Goal: Task Accomplishment & Management: Complete application form

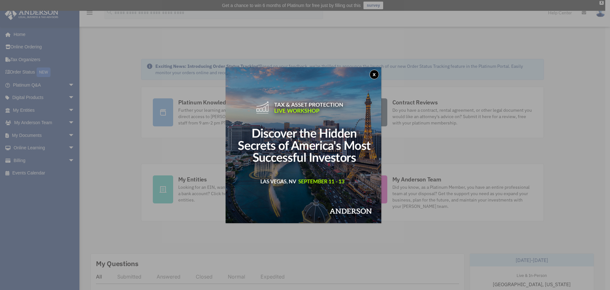
click at [379, 66] on div "x" at bounding box center [305, 145] width 610 height 290
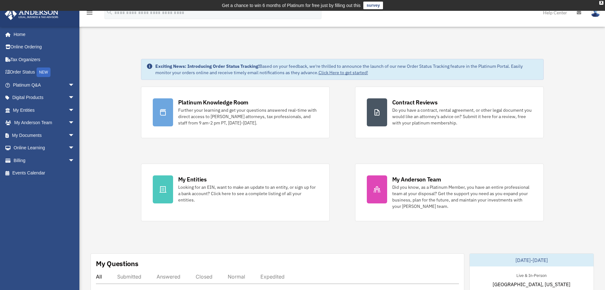
click at [68, 134] on span "arrow_drop_down" at bounding box center [74, 135] width 13 height 13
click at [30, 146] on link "Box" at bounding box center [46, 147] width 75 height 13
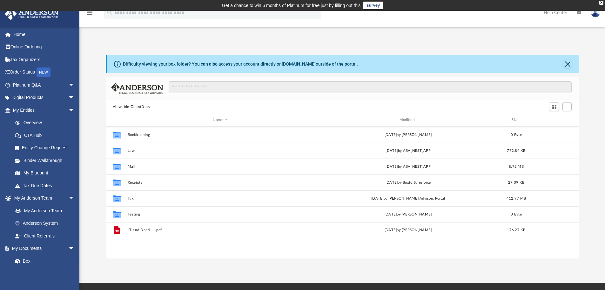
scroll to position [140, 468]
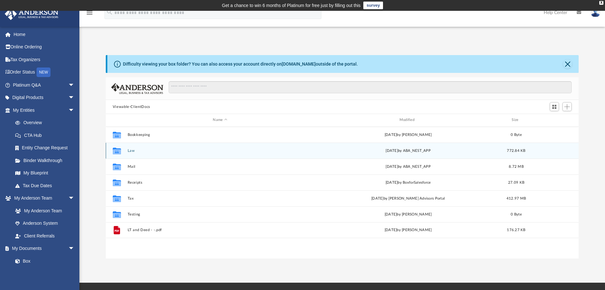
click at [131, 153] on div "Collaborated Folder Law Wed Apr 23 2025 by ABA_NEST_APP 772.84 KB" at bounding box center [343, 150] width 474 height 16
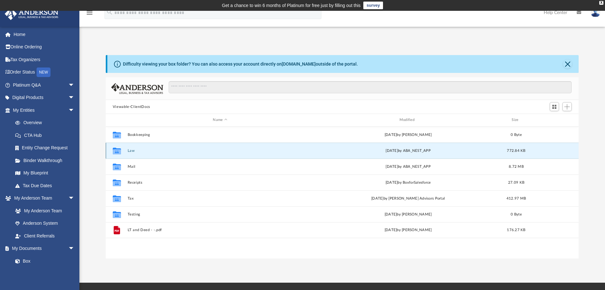
click at [131, 151] on button "Law" at bounding box center [219, 150] width 185 height 4
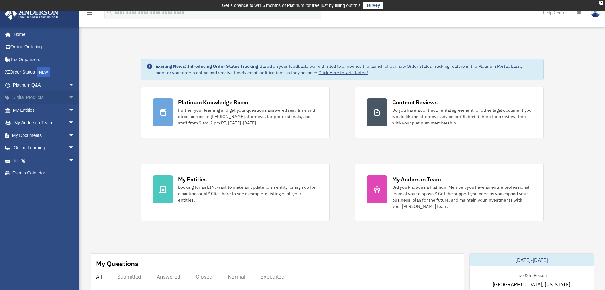
click at [68, 99] on span "arrow_drop_down" at bounding box center [74, 97] width 13 height 13
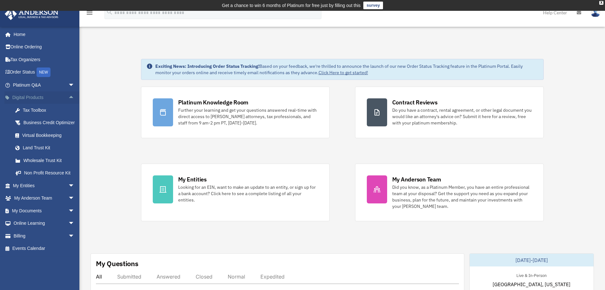
click at [68, 99] on span "arrow_drop_up" at bounding box center [74, 97] width 13 height 13
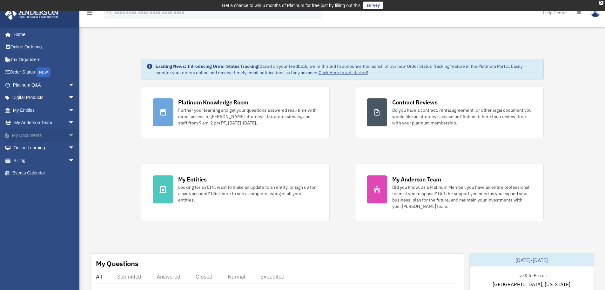
click at [68, 135] on span "arrow_drop_down" at bounding box center [74, 135] width 13 height 13
click at [68, 135] on span "arrow_drop_up" at bounding box center [74, 135] width 13 height 13
click at [68, 85] on span "arrow_drop_down" at bounding box center [74, 84] width 13 height 13
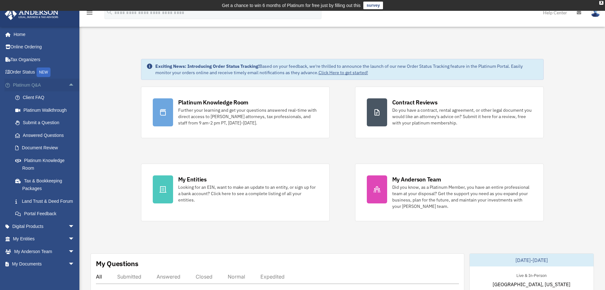
click at [68, 85] on span "arrow_drop_up" at bounding box center [74, 84] width 13 height 13
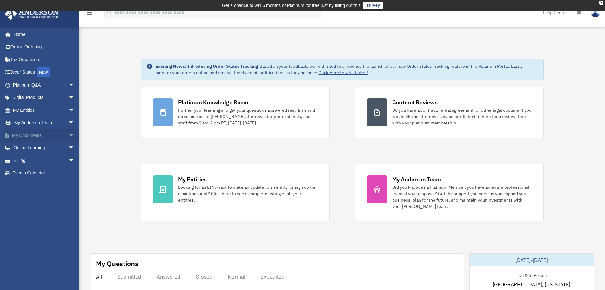
click at [68, 136] on span "arrow_drop_down" at bounding box center [74, 135] width 13 height 13
click at [68, 136] on span "arrow_drop_up" at bounding box center [74, 135] width 13 height 13
click at [68, 96] on span "arrow_drop_down" at bounding box center [74, 97] width 13 height 13
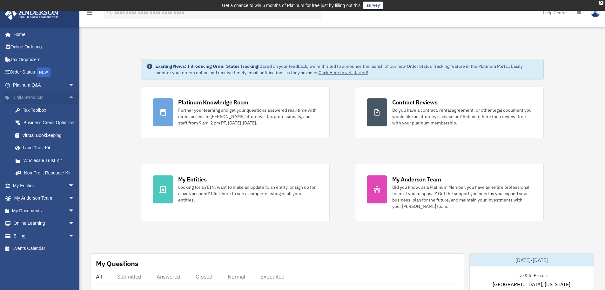
click at [68, 96] on span "arrow_drop_up" at bounding box center [74, 97] width 13 height 13
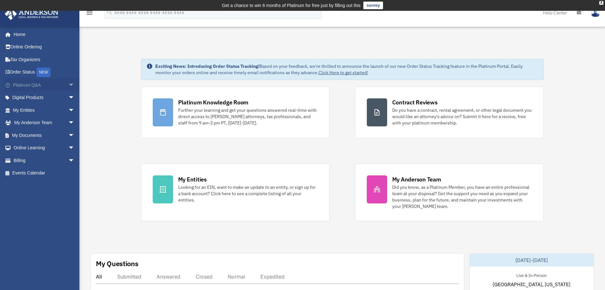
click at [68, 85] on span "arrow_drop_down" at bounding box center [74, 84] width 13 height 13
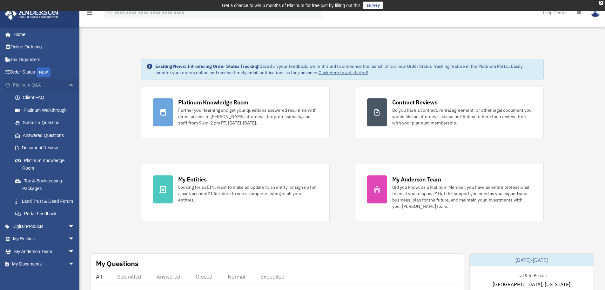
click at [68, 85] on span "arrow_drop_up" at bounding box center [74, 84] width 13 height 13
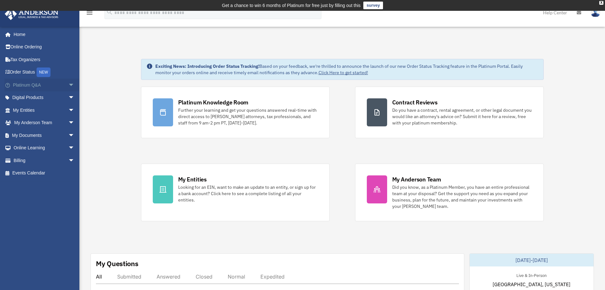
click at [68, 83] on span "arrow_drop_down" at bounding box center [74, 84] width 13 height 13
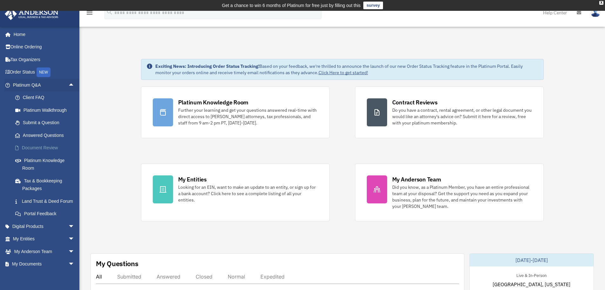
click at [44, 147] on link "Document Review" at bounding box center [46, 147] width 75 height 13
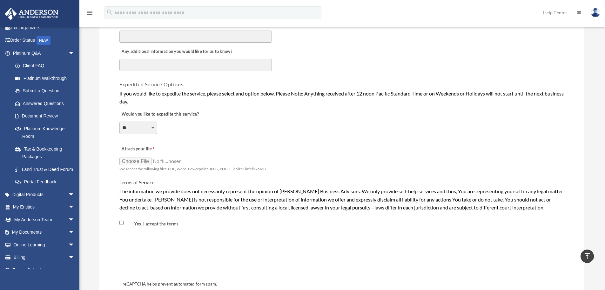
scroll to position [445, 0]
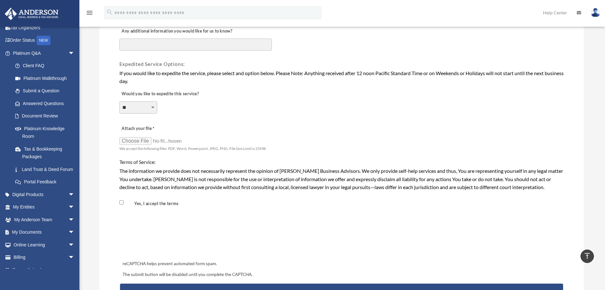
click at [373, 58] on div "Expedited Service Options:" at bounding box center [342, 61] width 446 height 13
click at [376, 140] on div "Attach your file We accept the following files: PDF, Word, Powerpoint, JPEG, PN…" at bounding box center [342, 136] width 446 height 32
click at [70, 226] on span "arrow_drop_down" at bounding box center [74, 219] width 13 height 13
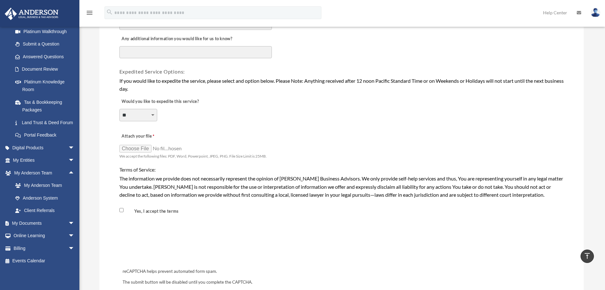
scroll to position [413, 0]
